Goal: Task Accomplishment & Management: Use online tool/utility

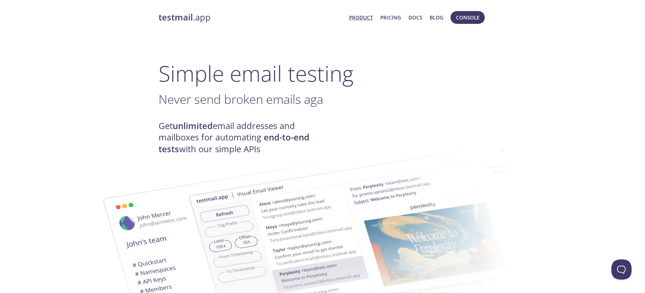
click at [470, 18] on span "Console" at bounding box center [468, 17] width 24 height 9
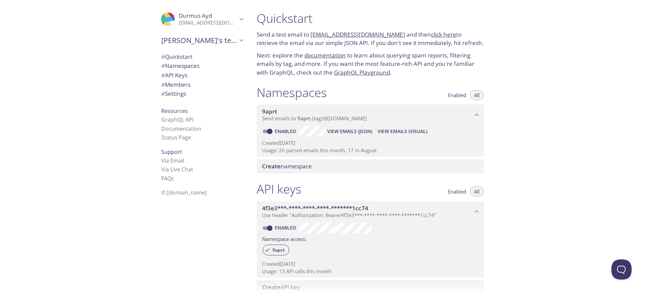
copy p "[EMAIL_ADDRESS][DOMAIN_NAME]"
drag, startPoint x: 309, startPoint y: 36, endPoint x: 392, endPoint y: 36, distance: 82.7
click at [392, 36] on p "Send a test email to [EMAIL_ADDRESS][DOMAIN_NAME] and then click here to retrie…" at bounding box center [370, 38] width 227 height 17
click at [113, 223] on div ".cls-1 { fill: #6d5ca8; } .cls-2 { fill: #3fc191; } .cls-3 { fill: #3b4752; } .…" at bounding box center [125, 146] width 251 height 293
click at [342, 137] on button "View Emails (JSON)" at bounding box center [350, 131] width 50 height 11
